Goal: Information Seeking & Learning: Find specific page/section

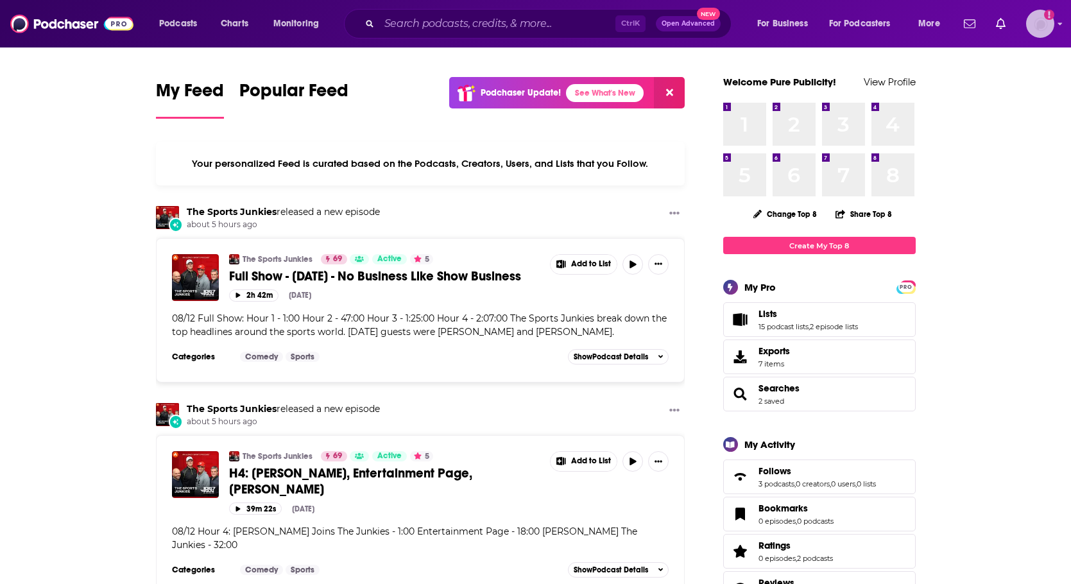
click at [1029, 24] on img "Logged in as BenLaurro" at bounding box center [1040, 24] width 28 height 28
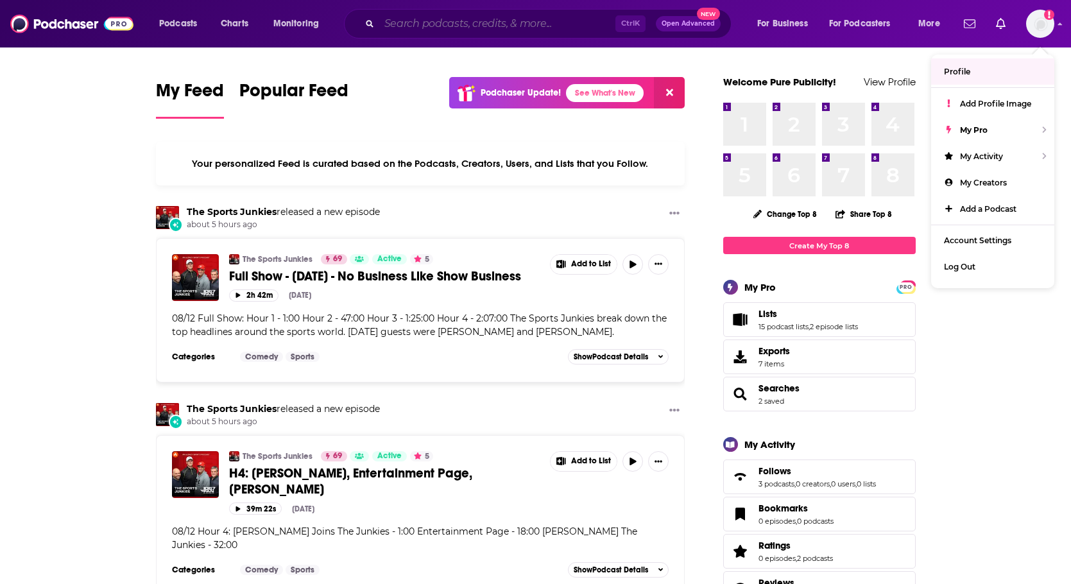
click at [407, 22] on input "Search podcasts, credits, & more..." at bounding box center [497, 23] width 236 height 21
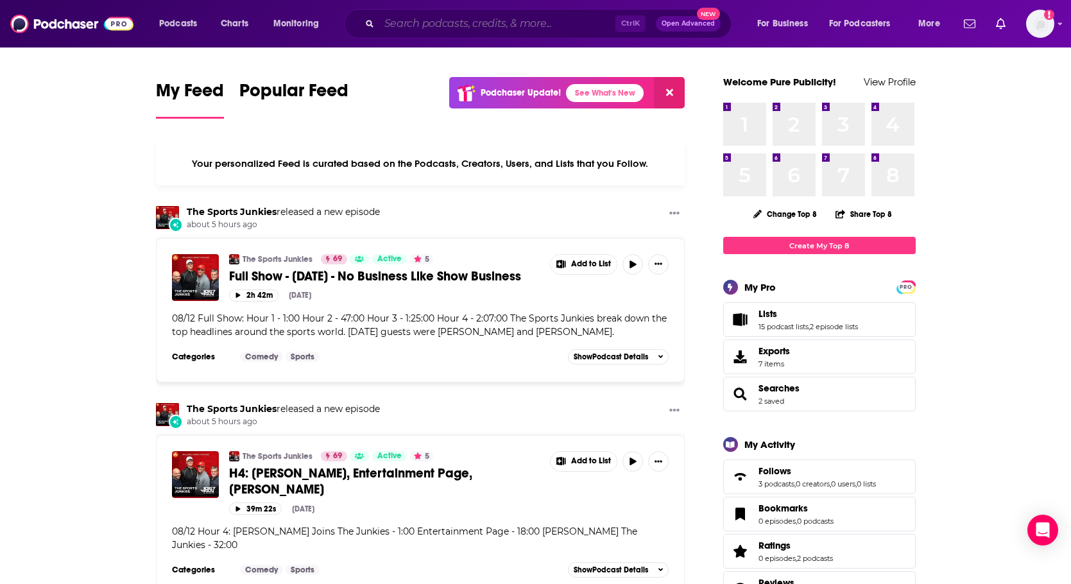
click at [418, 21] on input "Search podcasts, credits, & more..." at bounding box center [497, 23] width 236 height 21
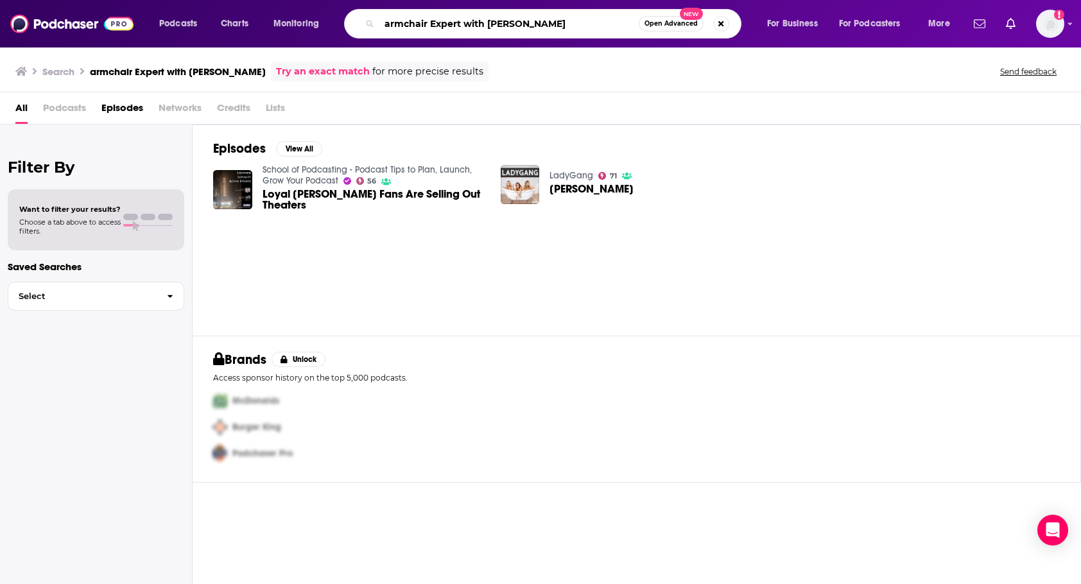
click at [561, 26] on input "armchair Expert with [PERSON_NAME]" at bounding box center [508, 23] width 259 height 21
drag, startPoint x: 561, startPoint y: 26, endPoint x: 466, endPoint y: 19, distance: 95.2
click at [466, 19] on input "armchair Expert with [PERSON_NAME]" at bounding box center [508, 23] width 259 height 21
type input "armchair Expert"
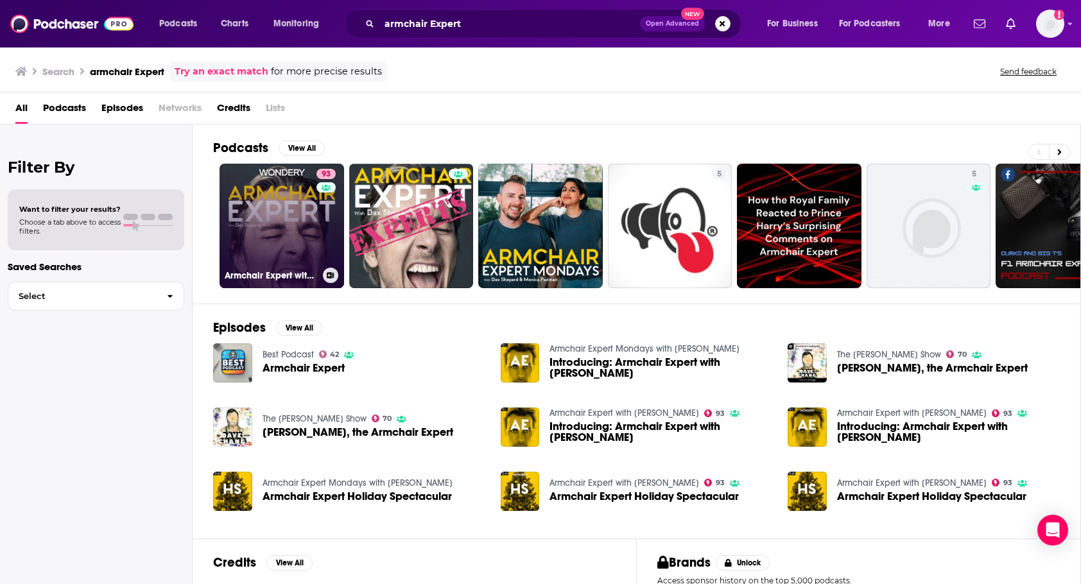
click at [253, 218] on link "93 Armchair Expert with [PERSON_NAME]" at bounding box center [281, 226] width 124 height 124
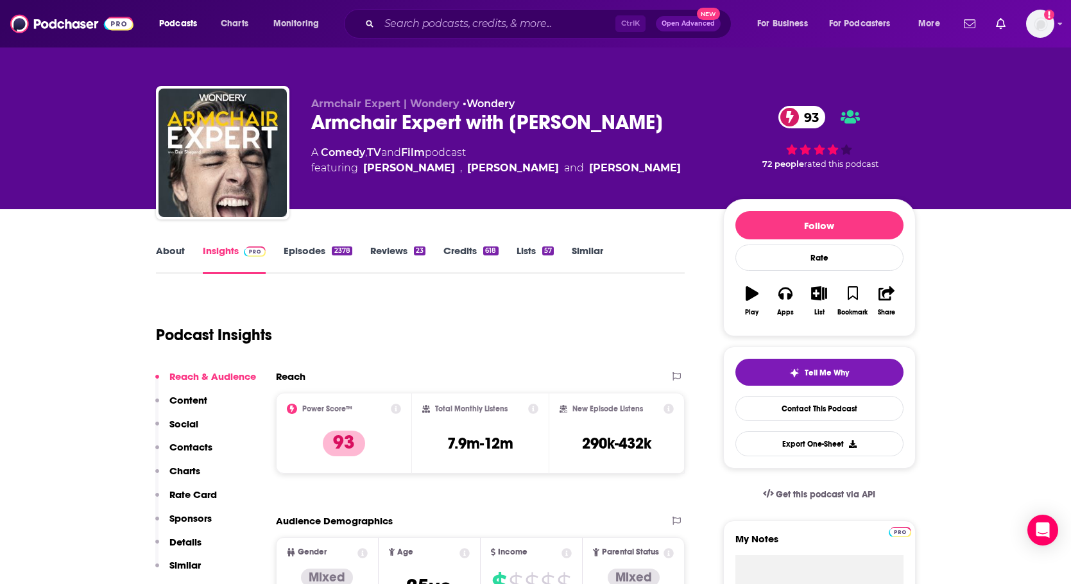
click at [304, 253] on link "Episodes 2378" at bounding box center [318, 259] width 68 height 30
